Goal: Task Accomplishment & Management: Complete application form

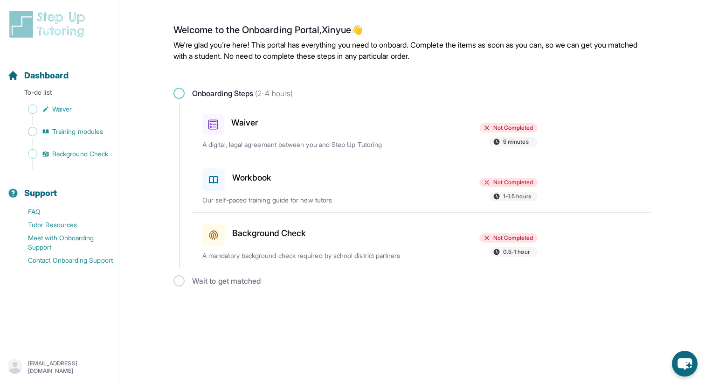
click at [250, 121] on h3 "Waiver" at bounding box center [244, 122] width 27 height 13
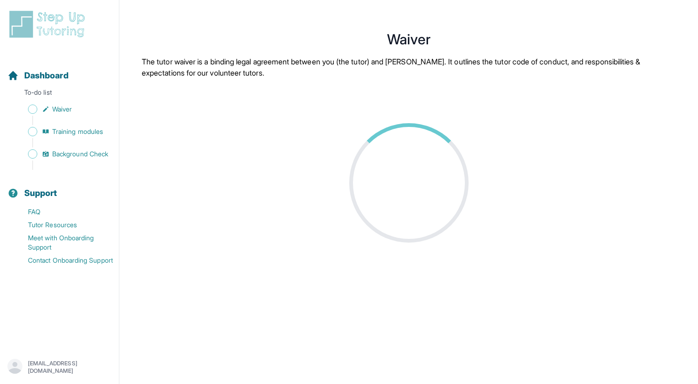
drag, startPoint x: 292, startPoint y: 69, endPoint x: 349, endPoint y: 29, distance: 69.5
click at [349, 29] on main "Waiver The tutor waiver is a binding legal agreement between you (the tutor) an…" at bounding box center [408, 203] width 579 height 384
copy main "Waiver The tutor waiver is a binding legal agreement between you (the tutor) an…"
click at [292, 62] on p "The tutor waiver is a binding legal agreement between you (the tutor) and StepU…" at bounding box center [409, 67] width 534 height 22
drag, startPoint x: 292, startPoint y: 70, endPoint x: 371, endPoint y: 27, distance: 90.6
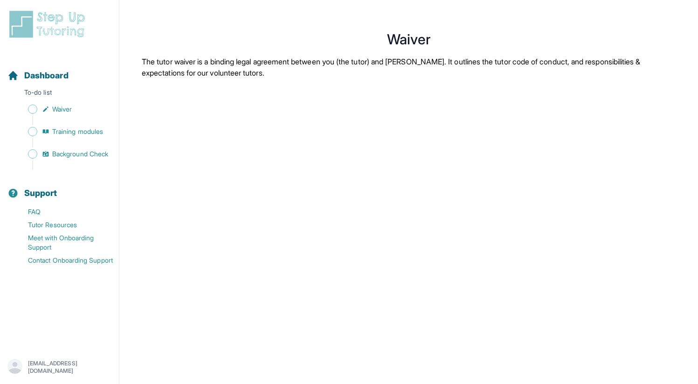
copy main "Waiver The tutor waiver is a binding legal agreement between you (the tutor) an…"
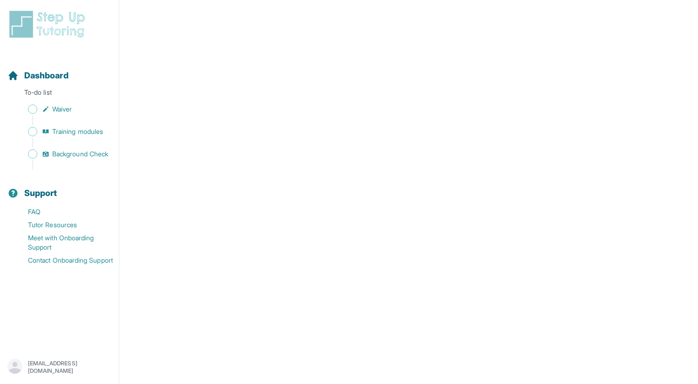
scroll to position [1497, 0]
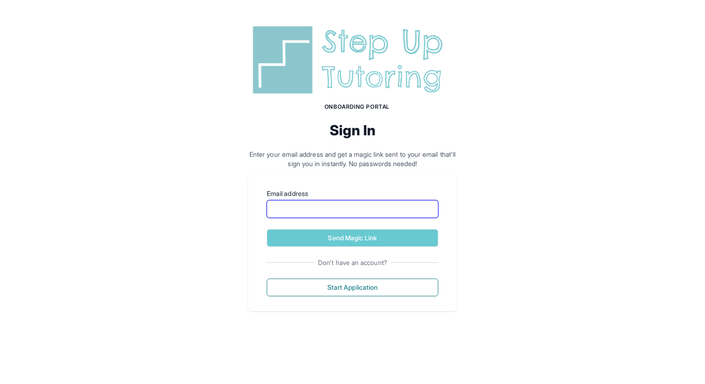
click at [288, 207] on input "Email address" at bounding box center [353, 209] width 172 height 18
click at [273, 207] on input "Email address" at bounding box center [353, 209] width 172 height 18
click at [531, 126] on div "Onboarding Portal Sign In Enter your email address and get a magic link sent to…" at bounding box center [352, 166] width 705 height 333
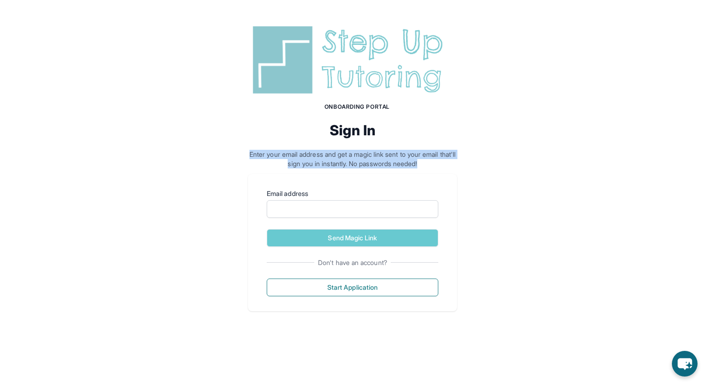
drag, startPoint x: 438, startPoint y: 163, endPoint x: 243, endPoint y: 157, distance: 194.6
click at [243, 157] on div "Onboarding Portal Sign In Enter your email address and get a magic link sent to…" at bounding box center [352, 166] width 705 height 333
copy p "Enter your email address and get a magic link sent to your email that'll sign y…"
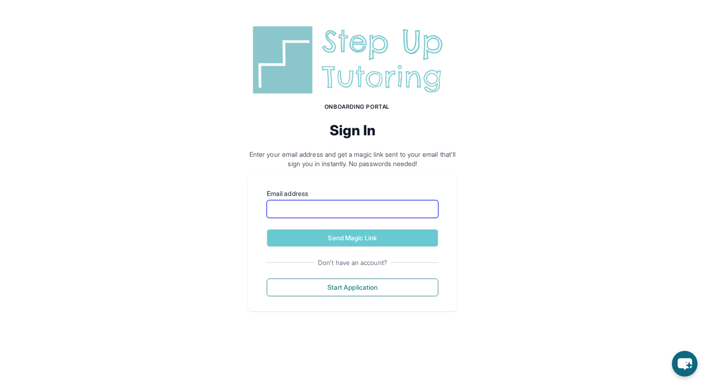
click at [299, 214] on input "Email address" at bounding box center [353, 209] width 172 height 18
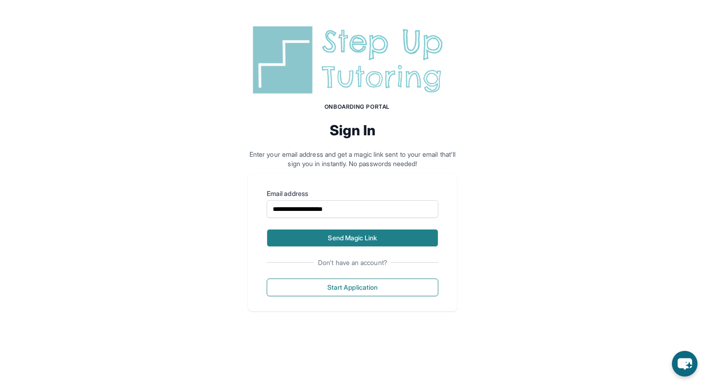
click at [316, 243] on button "Send Magic Link" at bounding box center [353, 238] width 172 height 18
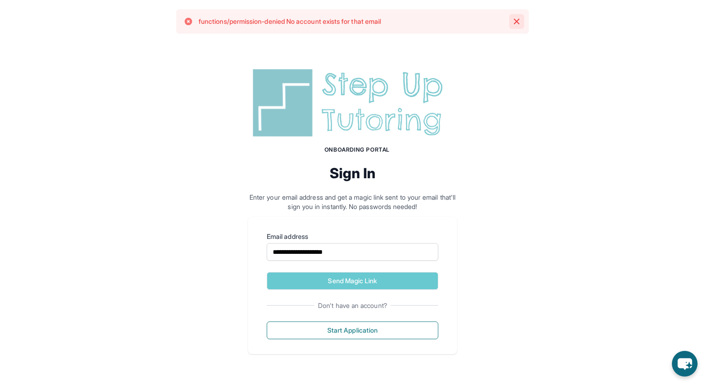
click at [516, 20] on icon "button" at bounding box center [516, 21] width 9 height 9
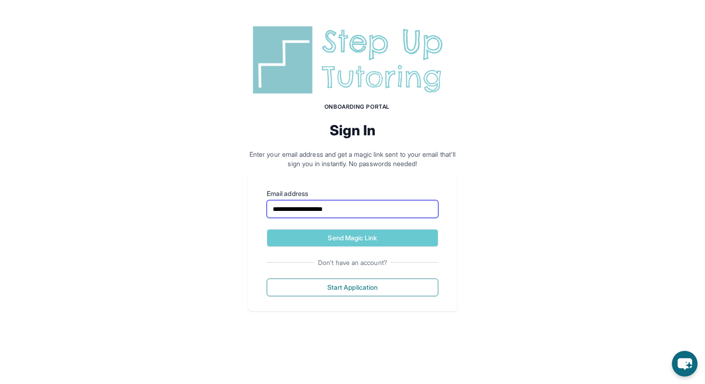
drag, startPoint x: 311, startPoint y: 208, endPoint x: 243, endPoint y: 208, distance: 68.1
click at [243, 208] on div "**********" at bounding box center [352, 166] width 705 height 333
click at [271, 208] on input "**********" at bounding box center [353, 209] width 172 height 18
type input "**********"
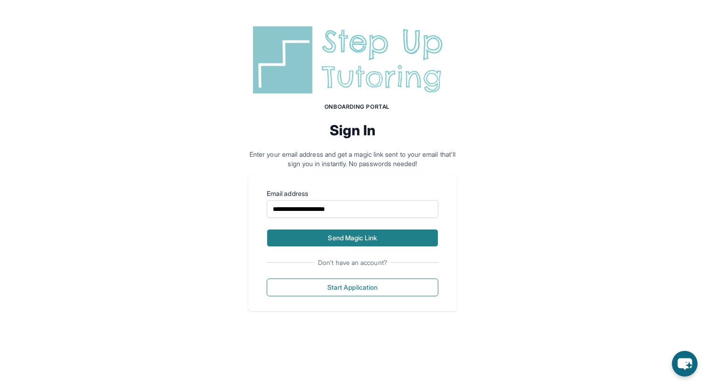
click at [297, 236] on button "Send Magic Link" at bounding box center [353, 238] width 172 height 18
click at [345, 238] on button "Send Magic Link" at bounding box center [353, 238] width 172 height 18
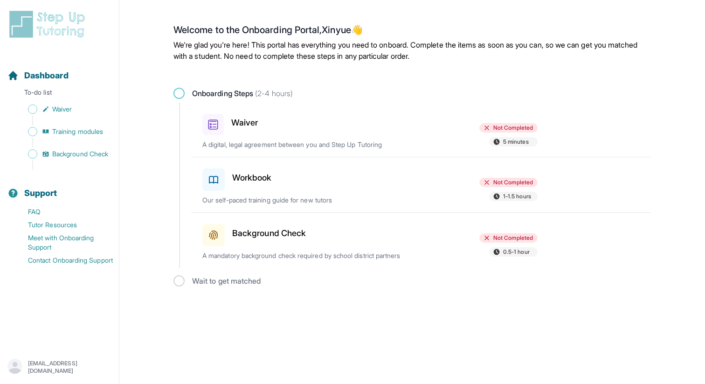
click at [385, 135] on div "Waiver Not Completed 5 minutes A digital, legal agreement between you and Step …" at bounding box center [426, 130] width 449 height 54
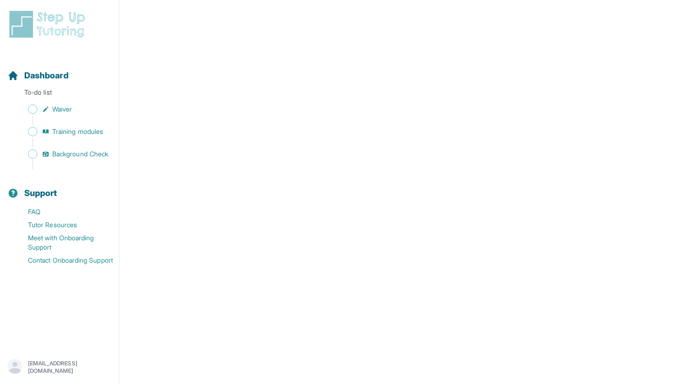
scroll to position [875, 0]
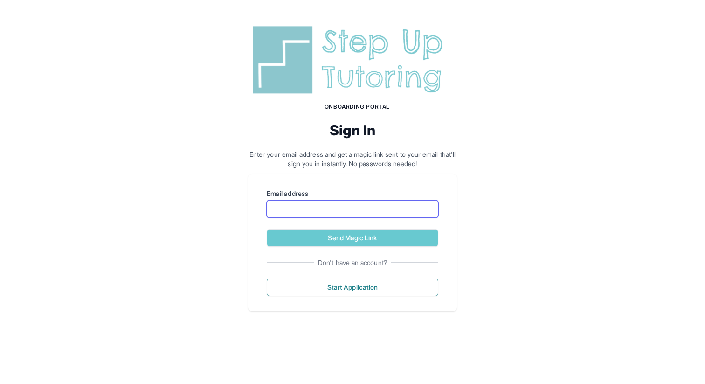
click at [362, 215] on input "Email address" at bounding box center [353, 209] width 172 height 18
click at [368, 214] on input "Email address" at bounding box center [353, 209] width 172 height 18
type input "**********"
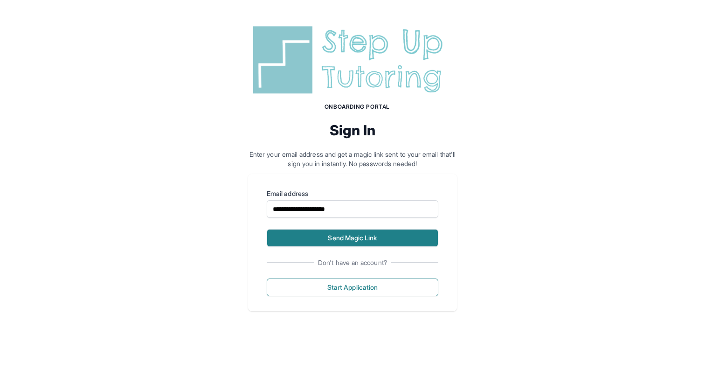
click at [363, 235] on button "Send Magic Link" at bounding box center [353, 238] width 172 height 18
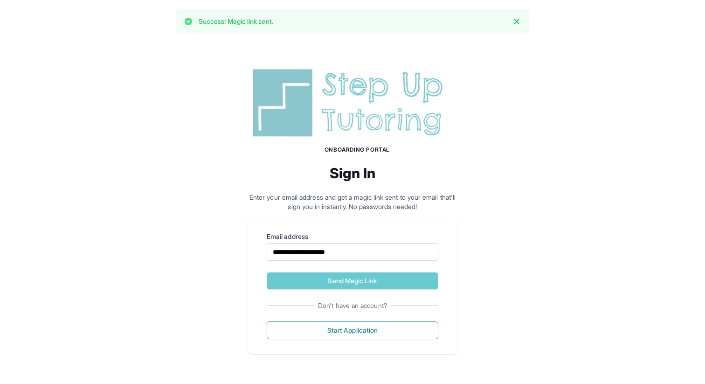
click at [432, 207] on p "Enter your email address and get a magic link sent to your email that'll sign y…" at bounding box center [352, 202] width 209 height 19
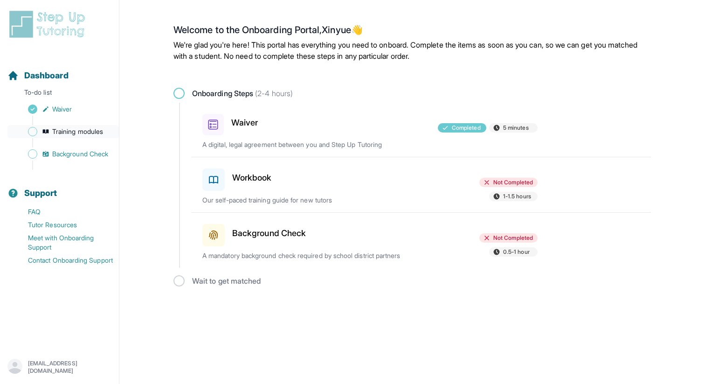
click at [77, 131] on span "Training modules" at bounding box center [77, 131] width 51 height 9
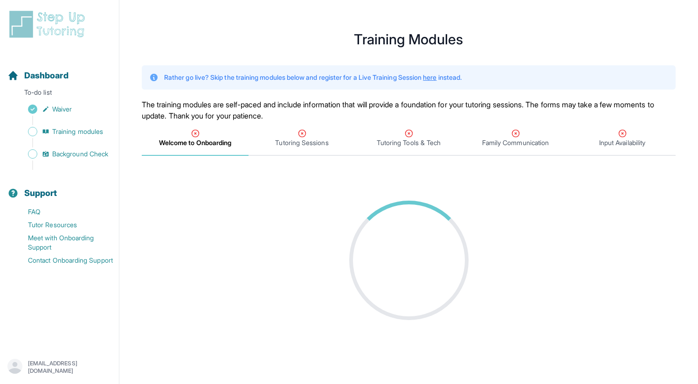
scroll to position [11, 0]
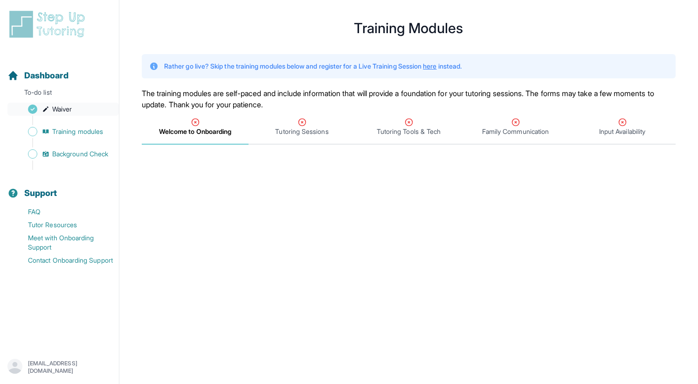
click at [65, 107] on span "Waiver" at bounding box center [62, 108] width 20 height 9
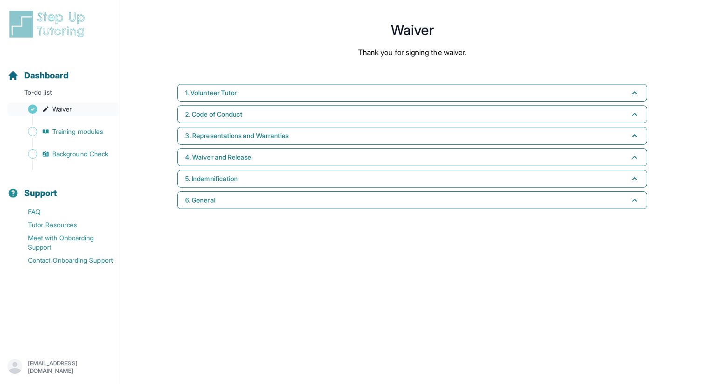
click at [57, 110] on span "Waiver" at bounding box center [62, 108] width 20 height 9
click at [62, 109] on span "Waiver" at bounding box center [62, 108] width 20 height 9
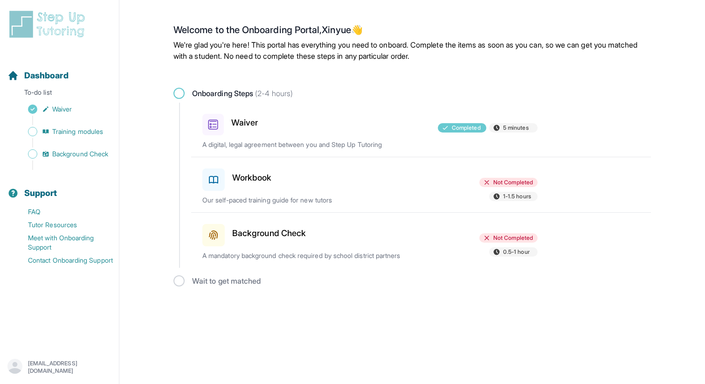
click at [247, 175] on h3 "Workbook" at bounding box center [252, 177] width 40 height 13
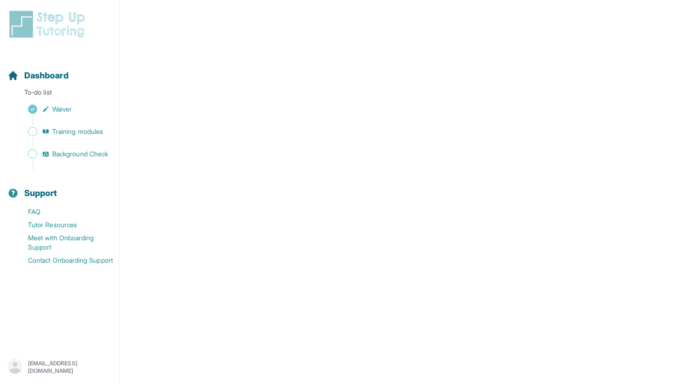
scroll to position [186, 0]
